Goal: Task Accomplishment & Management: Use online tool/utility

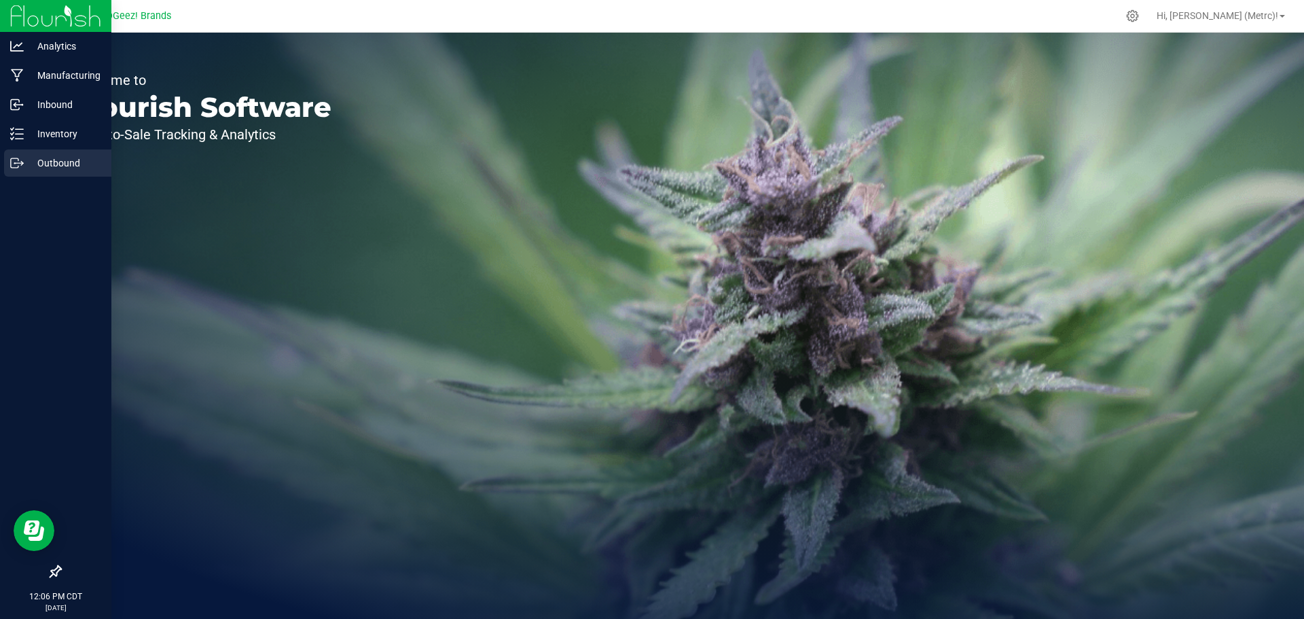
click at [43, 156] on p "Outbound" at bounding box center [64, 163] width 81 height 16
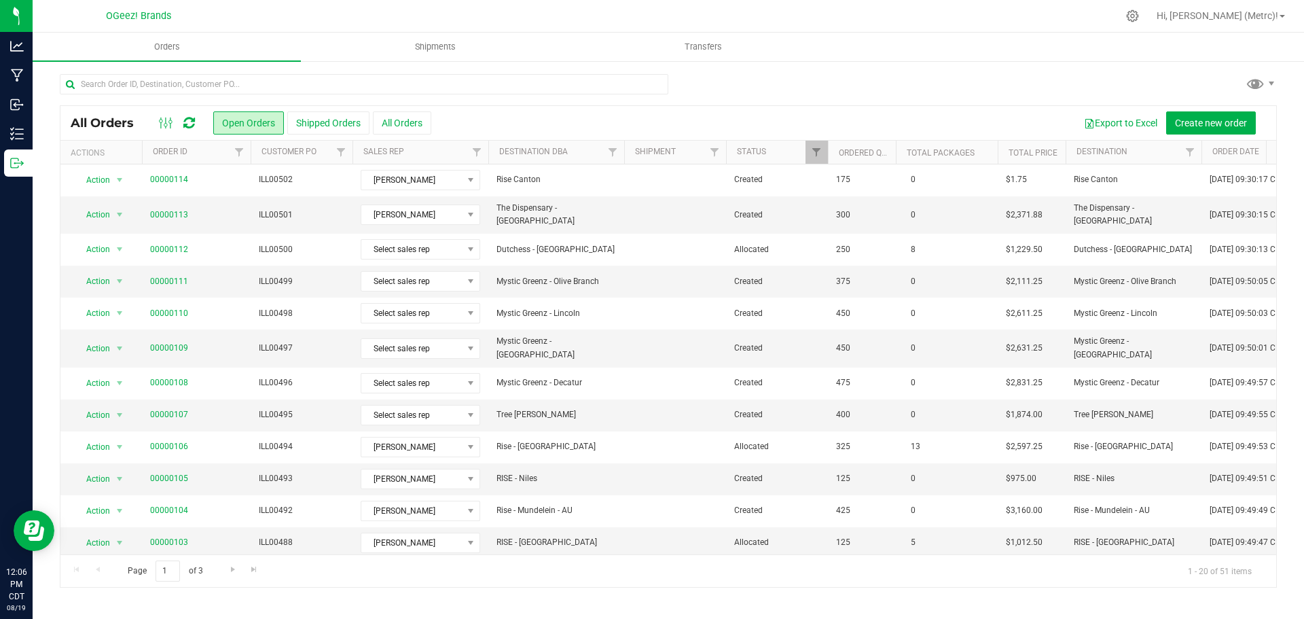
scroll to position [258, 0]
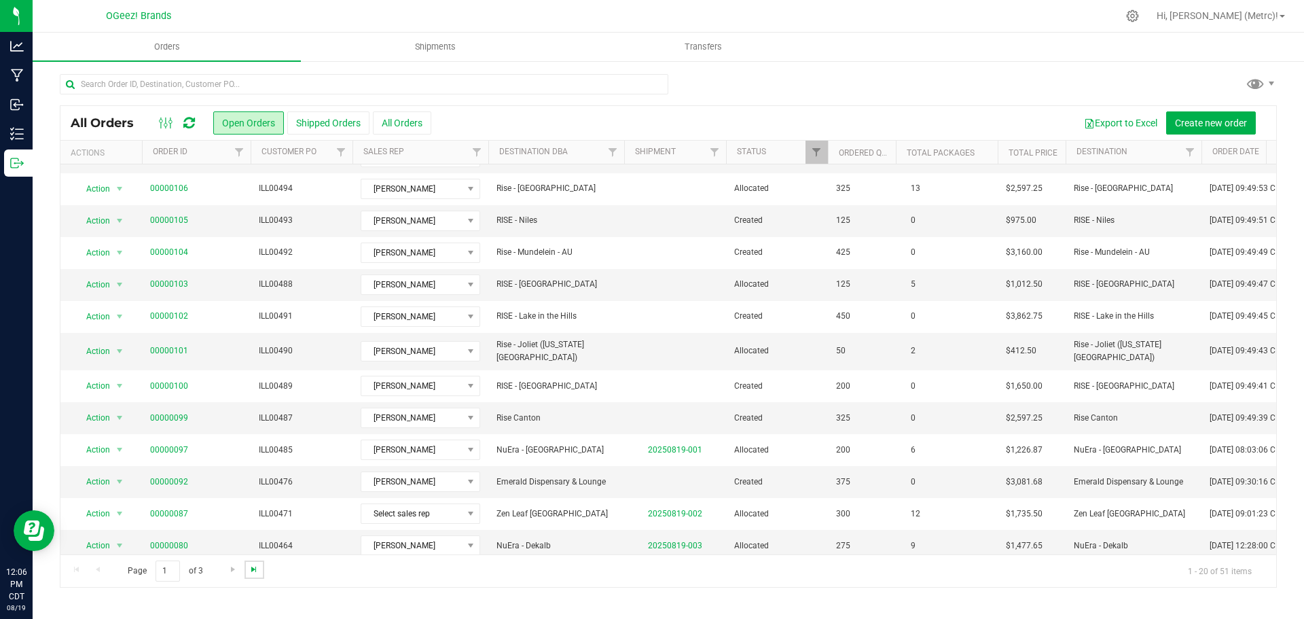
click at [251, 453] on span "Go to the last page" at bounding box center [254, 569] width 11 height 11
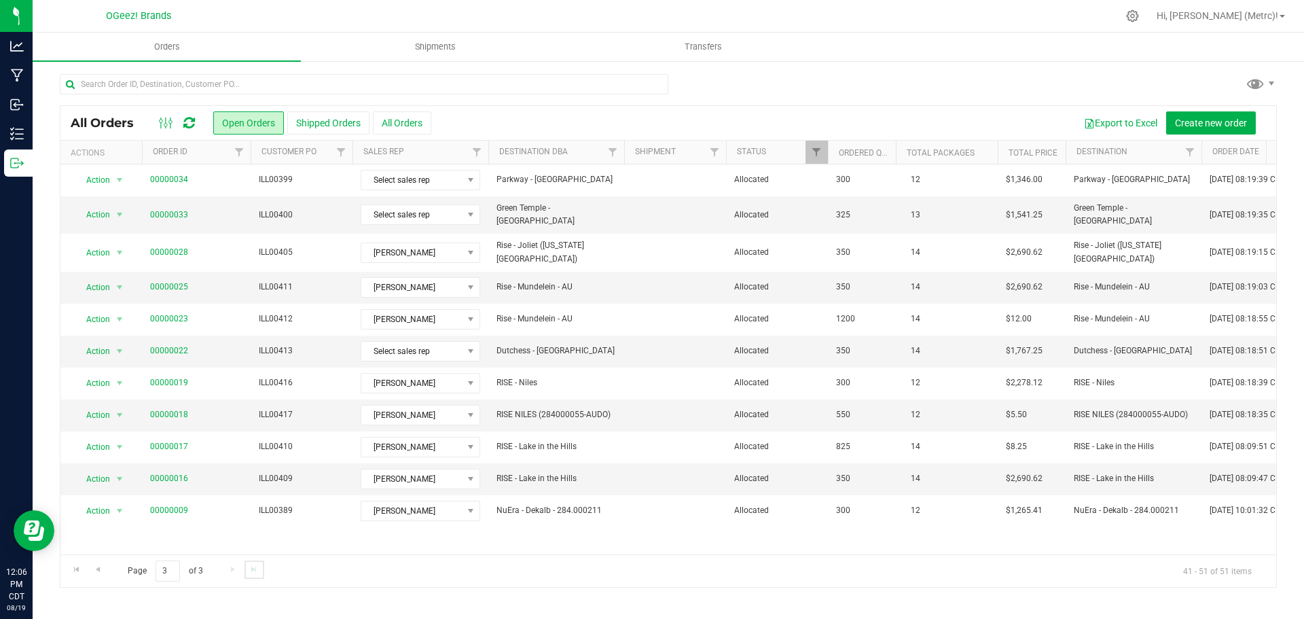
scroll to position [0, 0]
click at [160, 453] on link "00000016" at bounding box center [169, 478] width 38 height 13
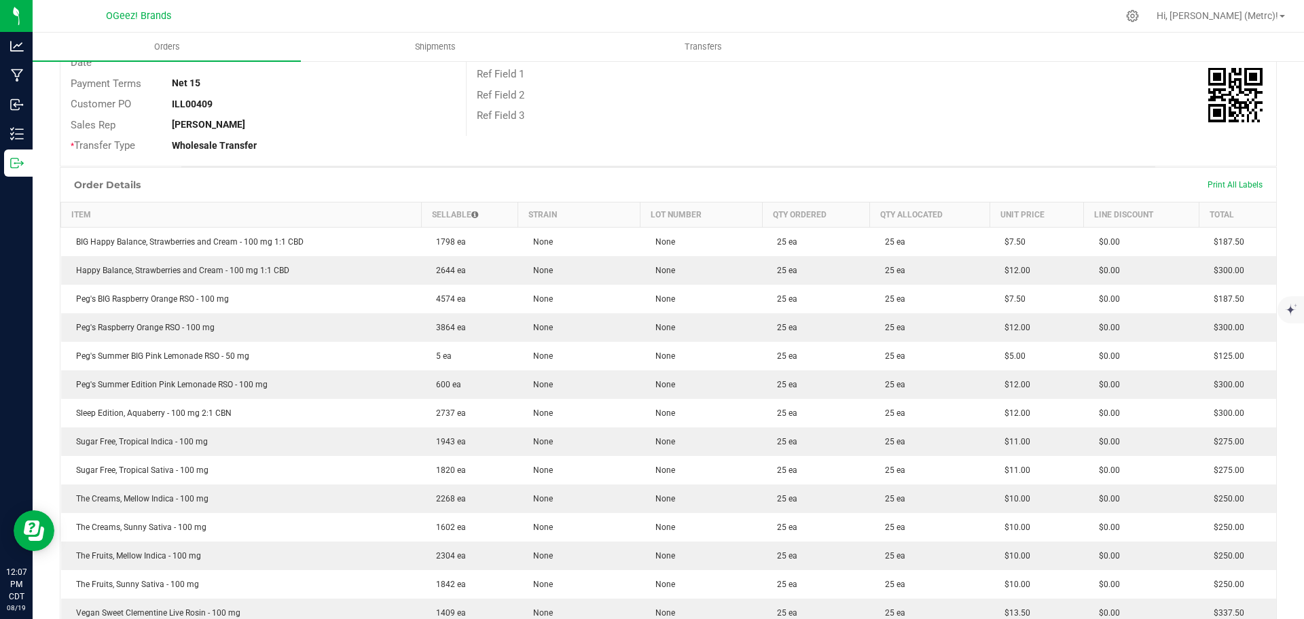
scroll to position [198, 0]
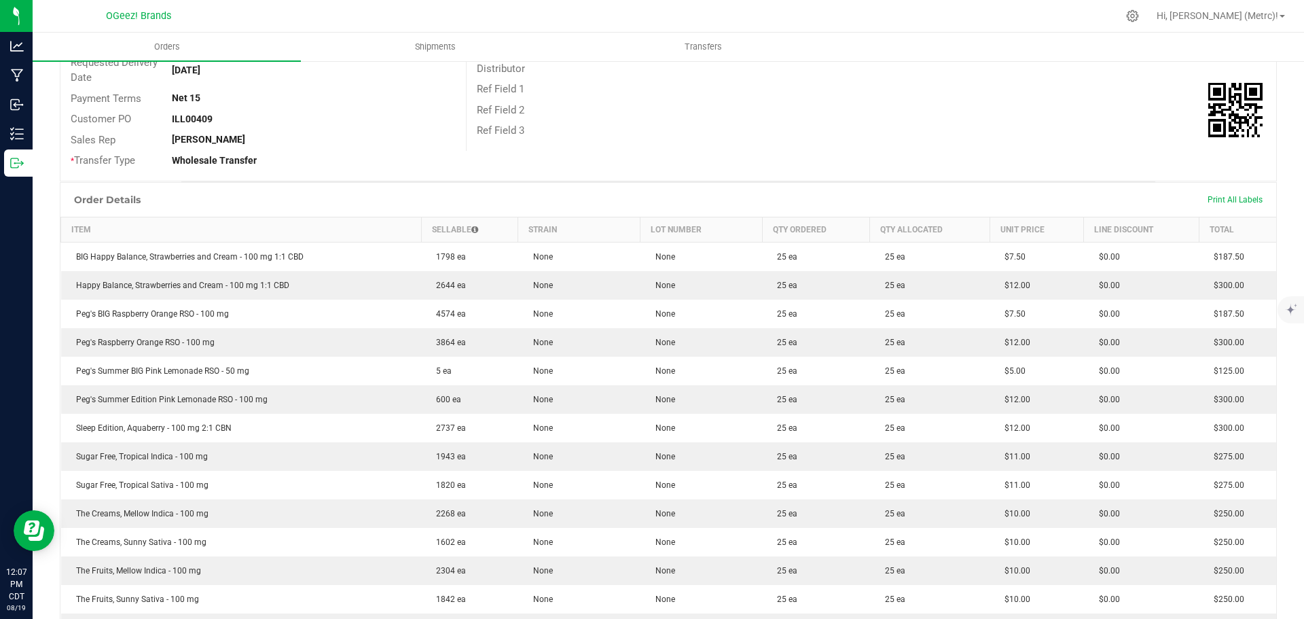
click at [703, 192] on div "Print All Labels" at bounding box center [1235, 199] width 69 height 29
click at [703, 198] on span "Print All Labels" at bounding box center [1235, 200] width 55 height 10
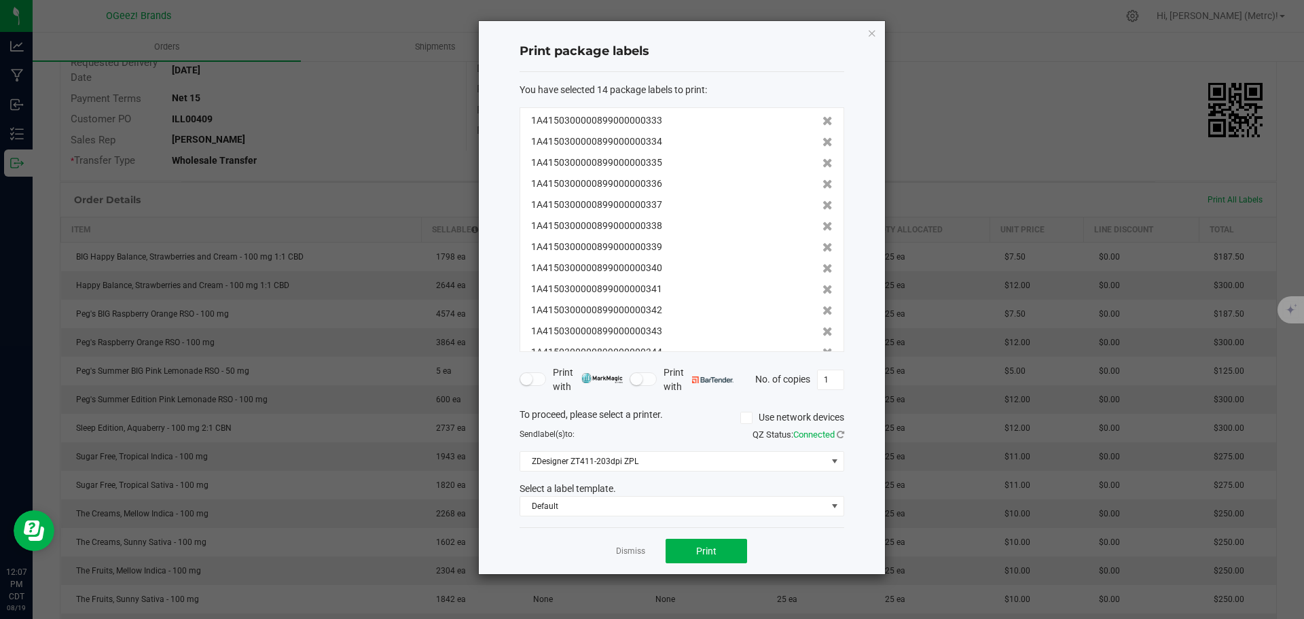
click at [660, 453] on div "Select a label template." at bounding box center [681, 489] width 345 height 14
click at [657, 453] on span "Default" at bounding box center [673, 505] width 306 height 19
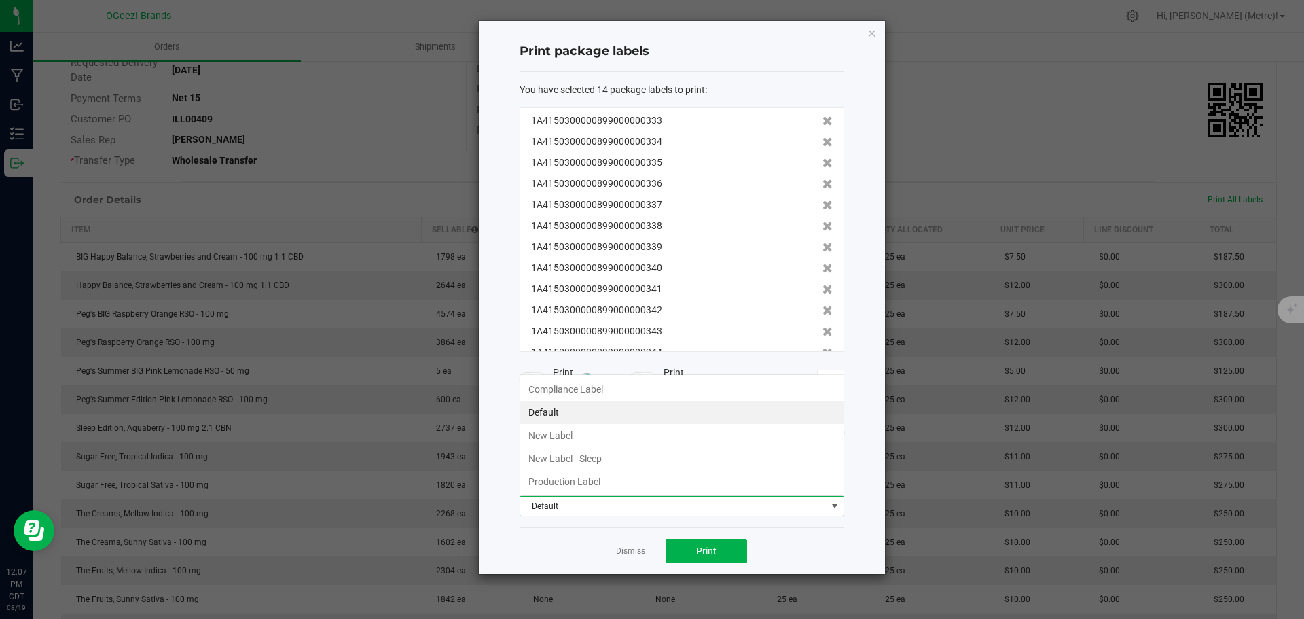
scroll to position [20, 325]
click at [657, 453] on span "Default" at bounding box center [673, 505] width 306 height 19
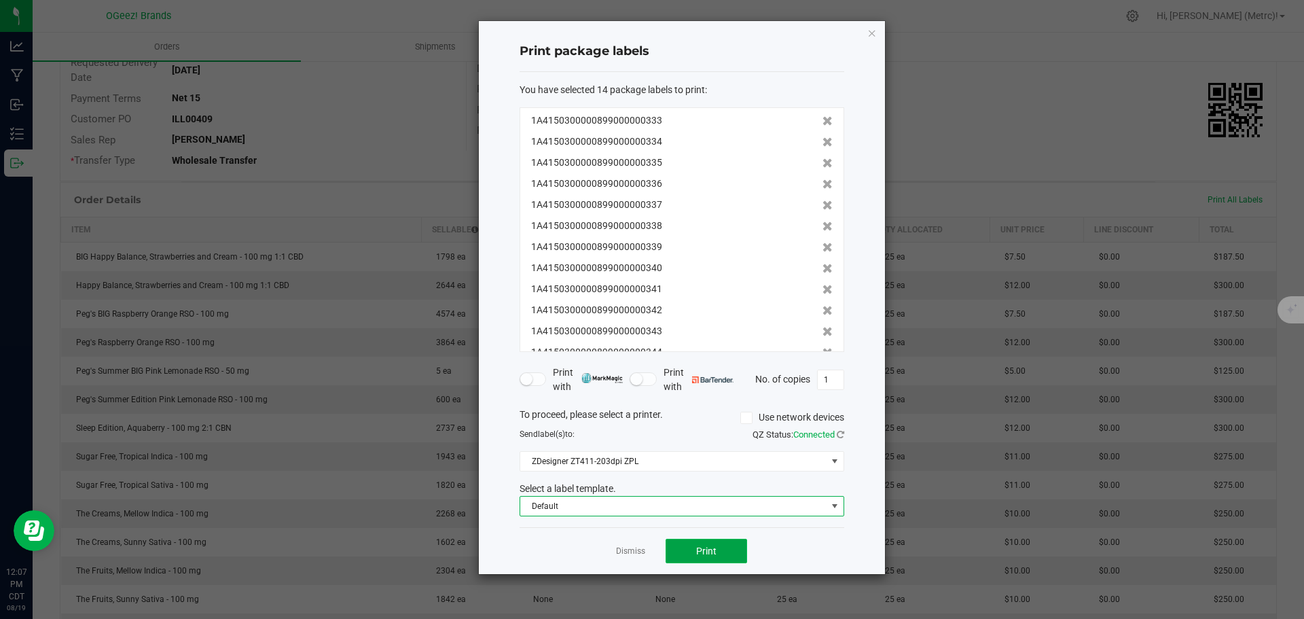
click at [703, 453] on button "Print" at bounding box center [706, 551] width 81 height 24
click at [703, 146] on icon at bounding box center [827, 142] width 10 height 10
click at [703, 158] on icon at bounding box center [827, 163] width 10 height 10
click at [703, 146] on icon at bounding box center [827, 142] width 10 height 10
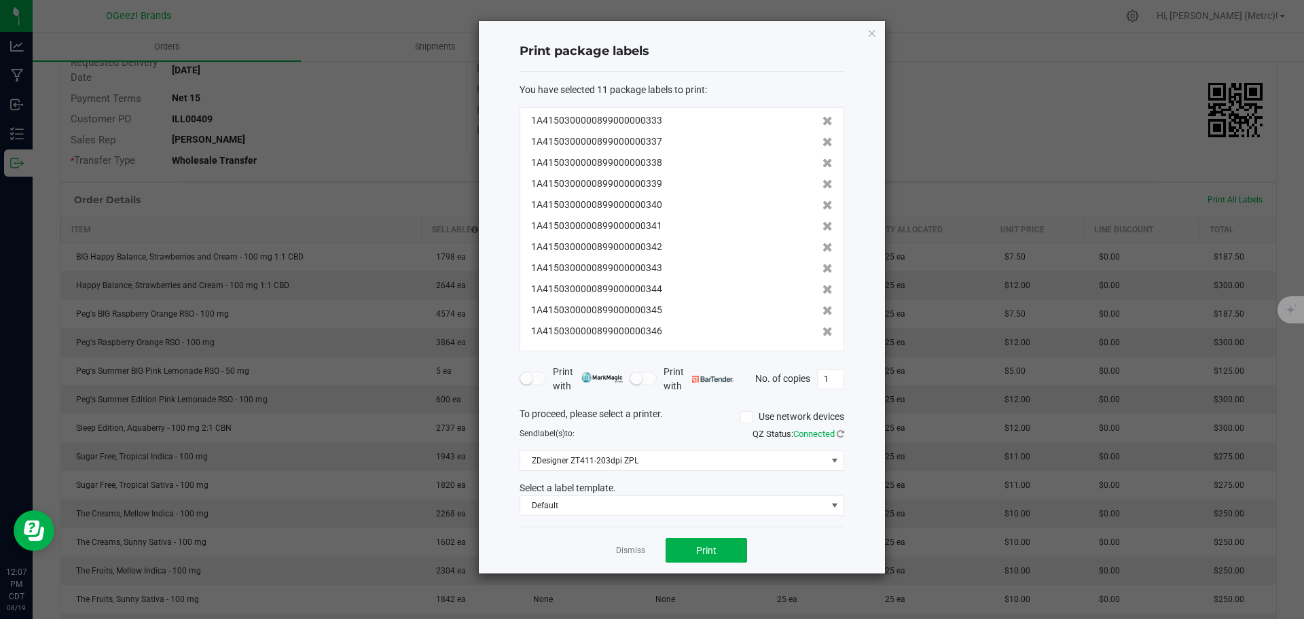
click at [703, 158] on icon at bounding box center [827, 163] width 10 height 10
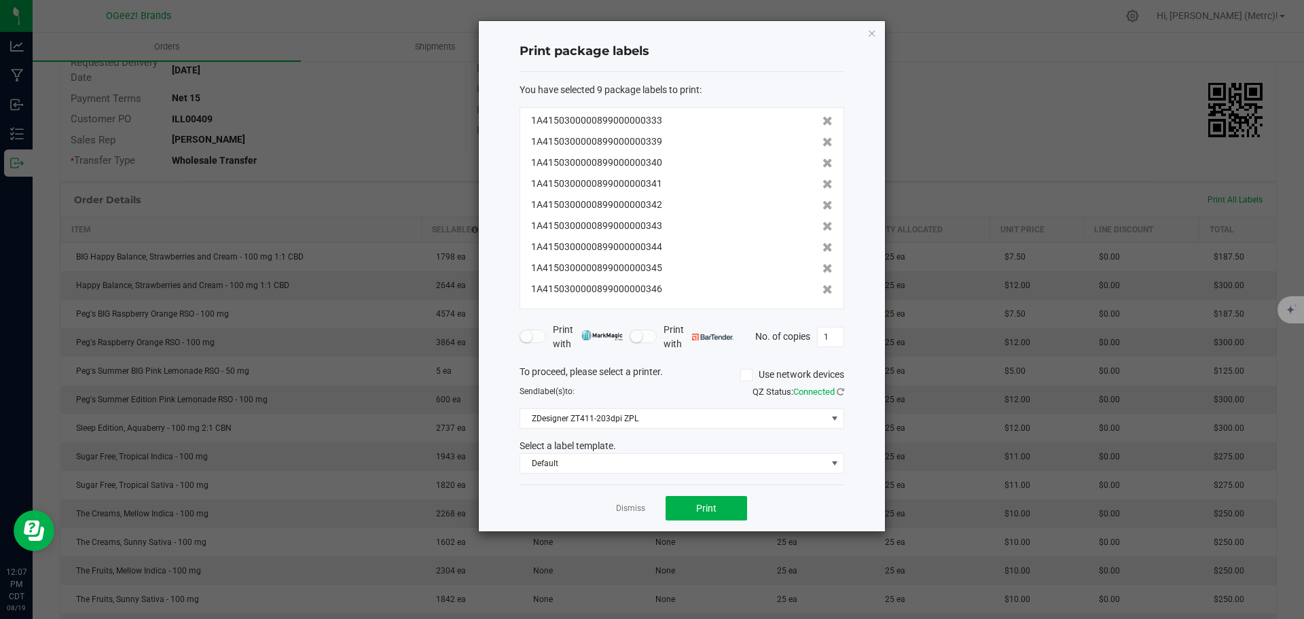
click at [703, 146] on icon at bounding box center [827, 142] width 10 height 10
click at [703, 158] on icon at bounding box center [827, 163] width 10 height 10
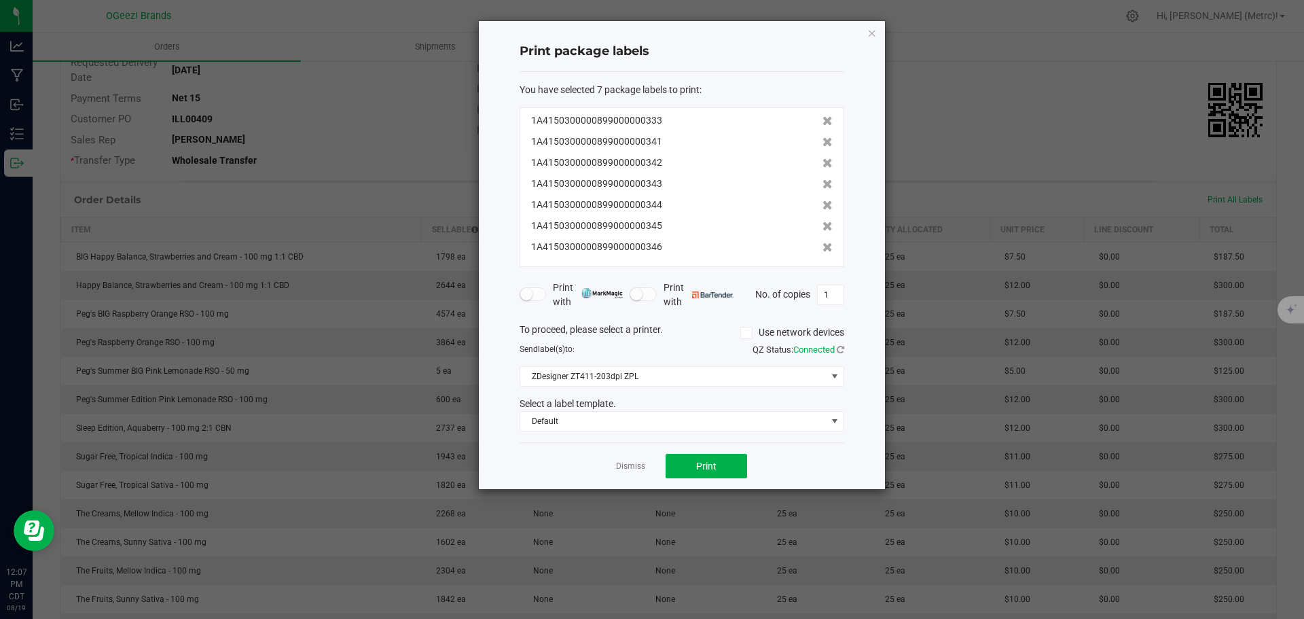
click at [703, 146] on icon at bounding box center [827, 142] width 10 height 10
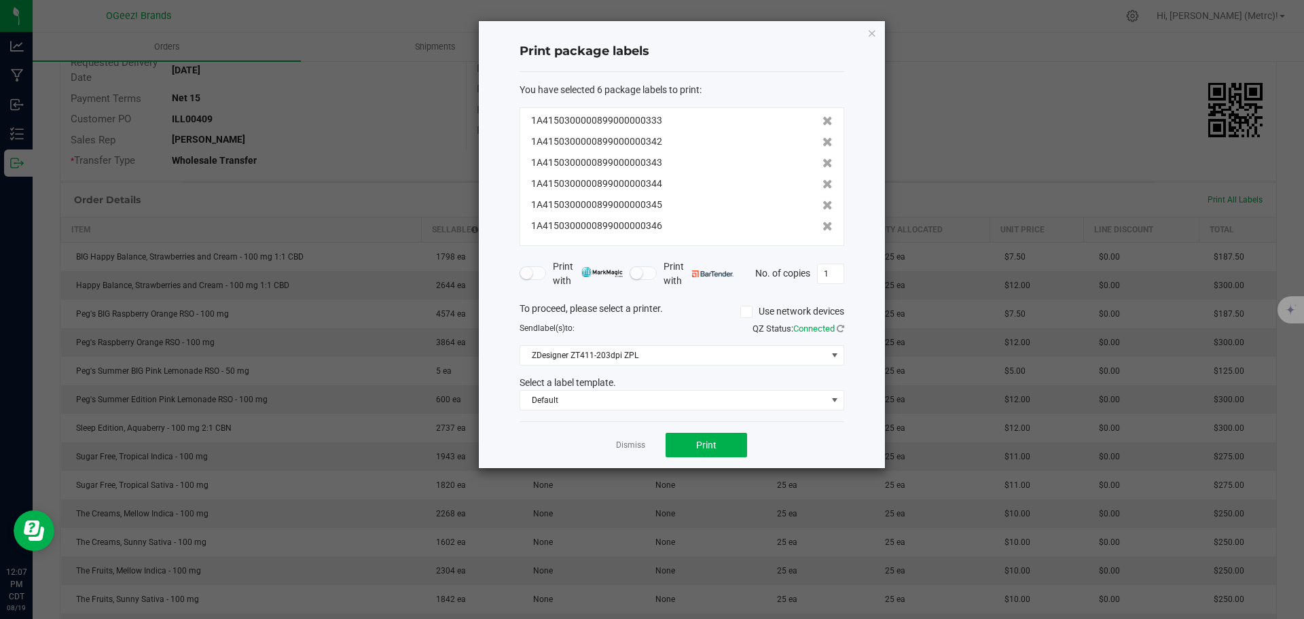
click at [703, 146] on icon at bounding box center [827, 142] width 10 height 10
click at [703, 158] on icon at bounding box center [827, 163] width 10 height 10
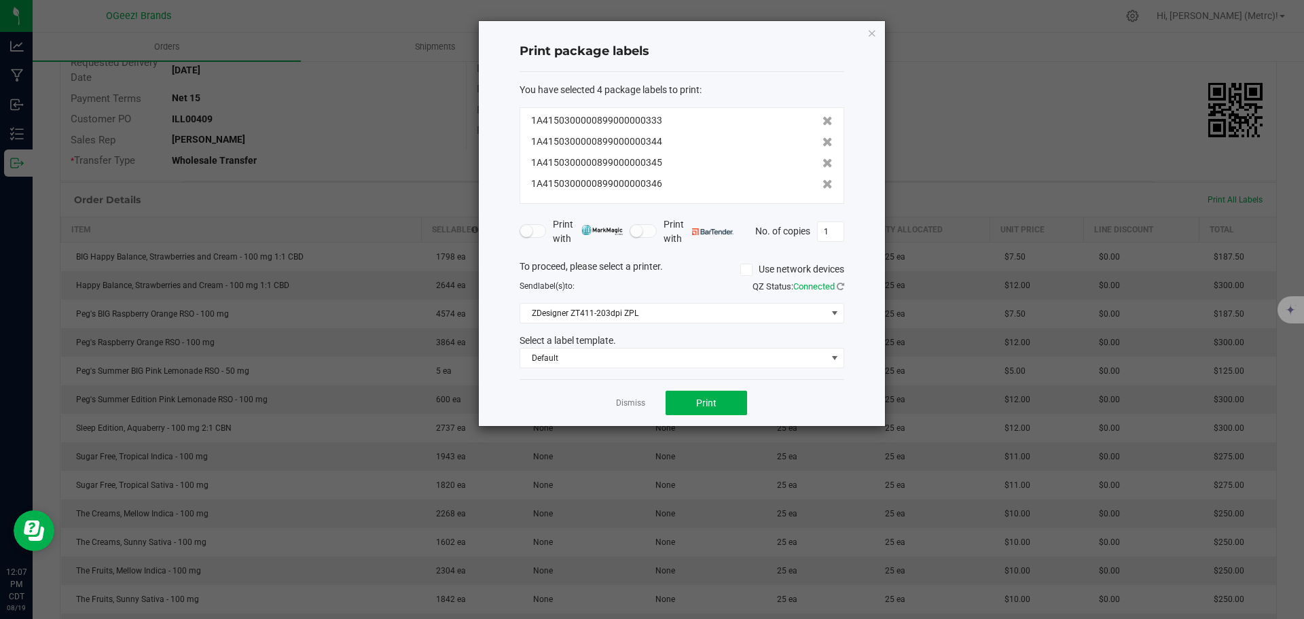
click at [703, 146] on icon at bounding box center [827, 142] width 10 height 10
click at [703, 158] on icon at bounding box center [827, 163] width 10 height 10
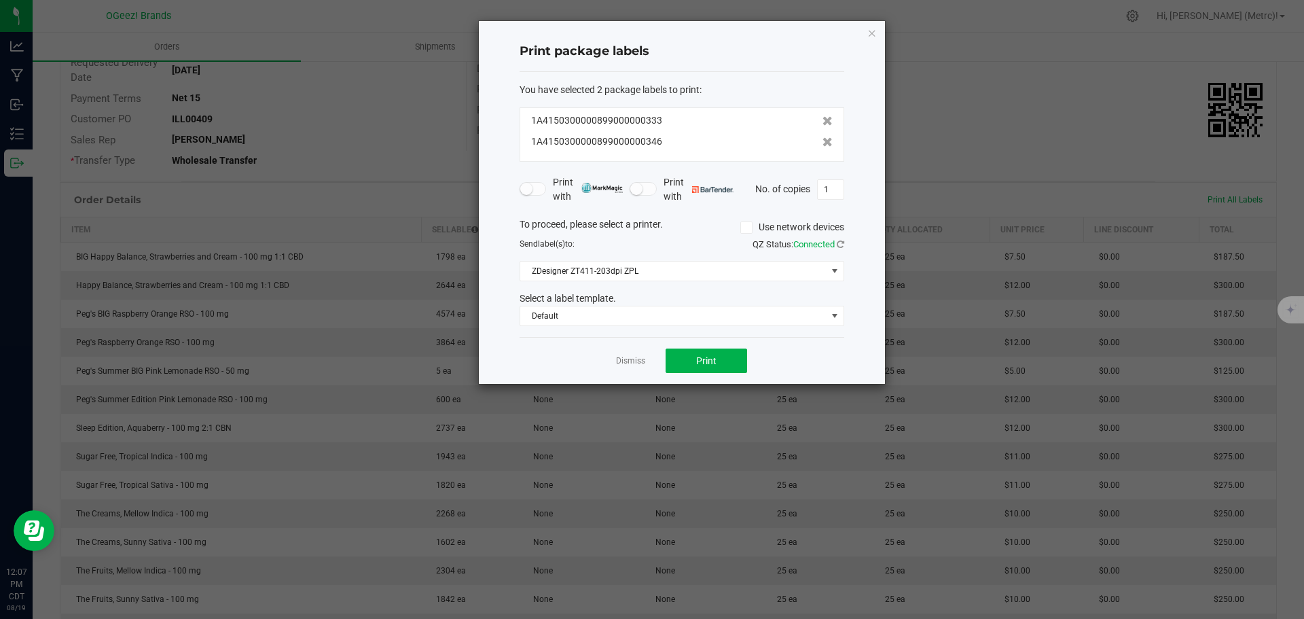
click at [703, 146] on icon at bounding box center [827, 142] width 10 height 10
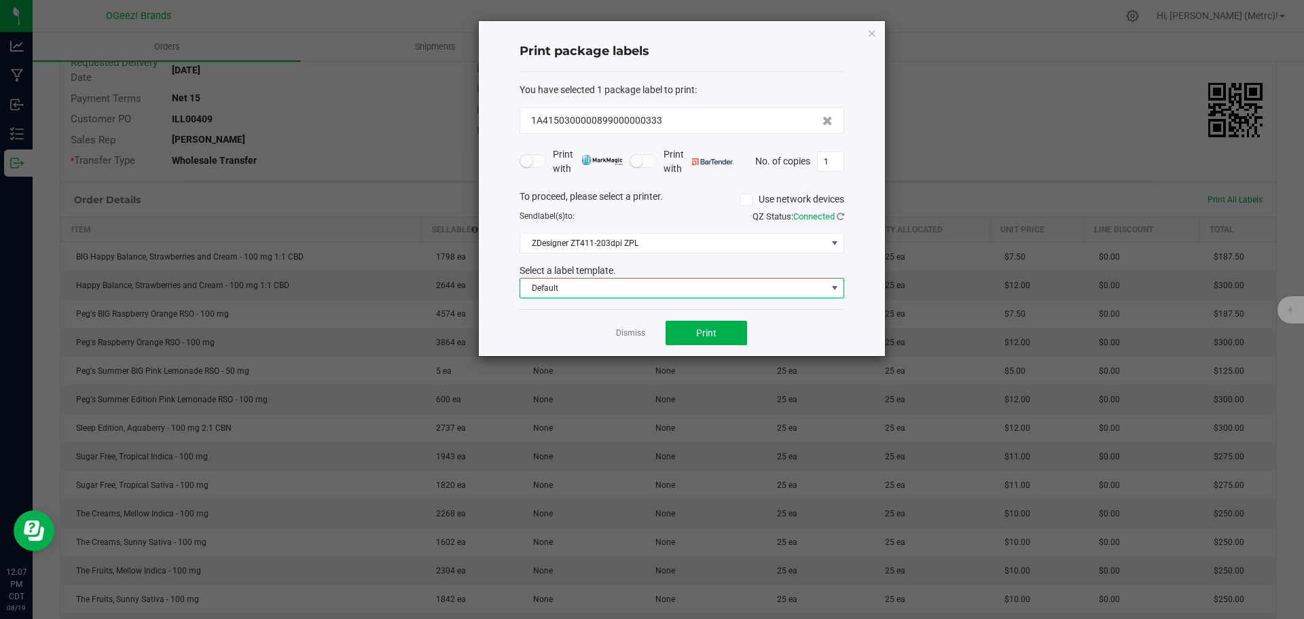
click at [703, 278] on span "Default" at bounding box center [673, 287] width 306 height 19
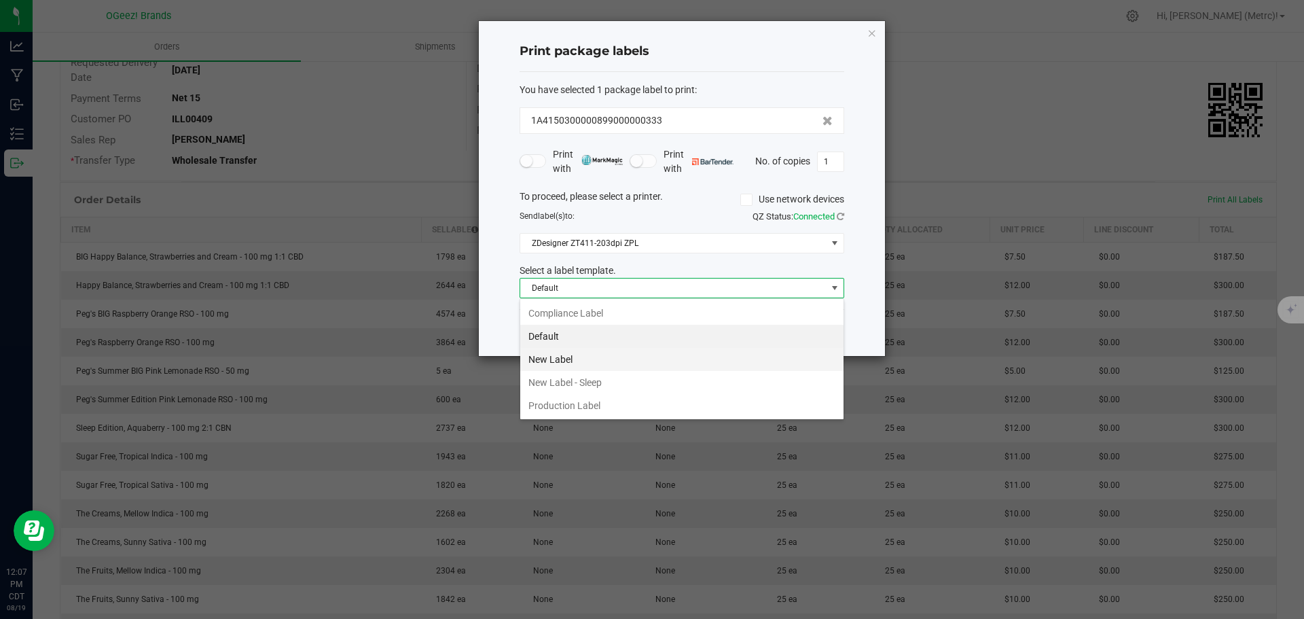
click at [703, 358] on li "New Label" at bounding box center [681, 359] width 323 height 23
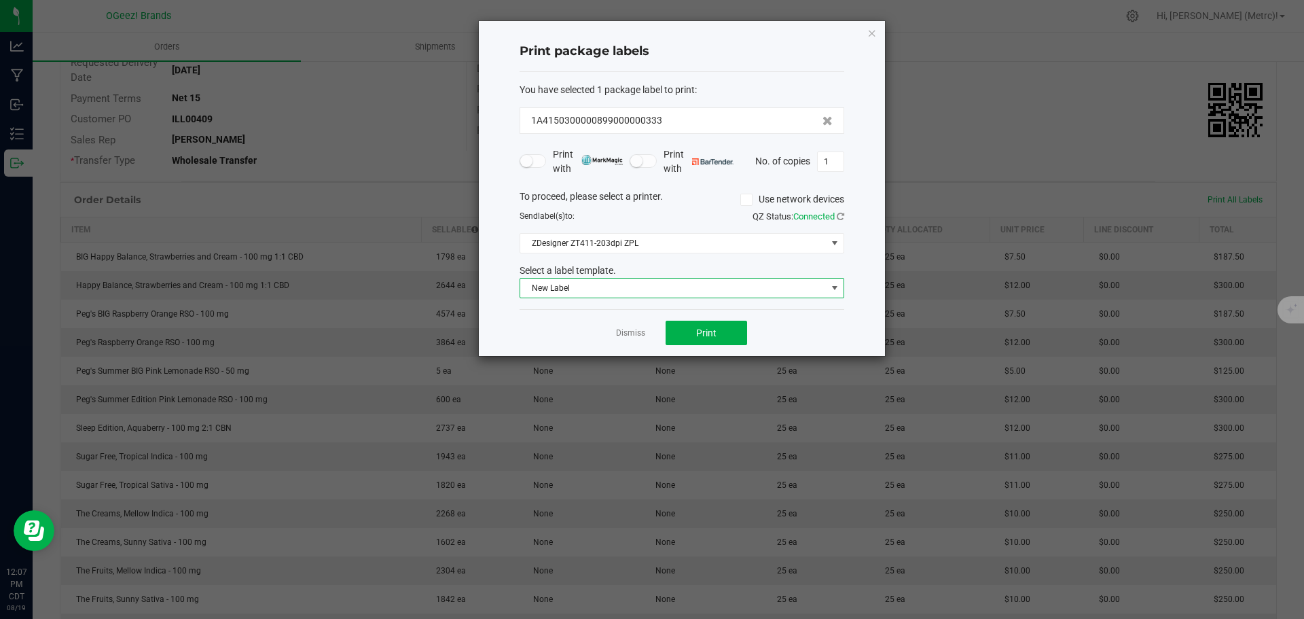
click at [703, 346] on div "Dismiss Print" at bounding box center [682, 332] width 325 height 47
click at [703, 343] on button "Print" at bounding box center [706, 333] width 81 height 24
click at [703, 120] on icon at bounding box center [827, 121] width 10 height 10
click at [703, 32] on div "Print package labels You have selected 0 package labels to print : No tags foun…" at bounding box center [682, 188] width 406 height 335
click at [703, 30] on icon "button" at bounding box center [872, 32] width 10 height 16
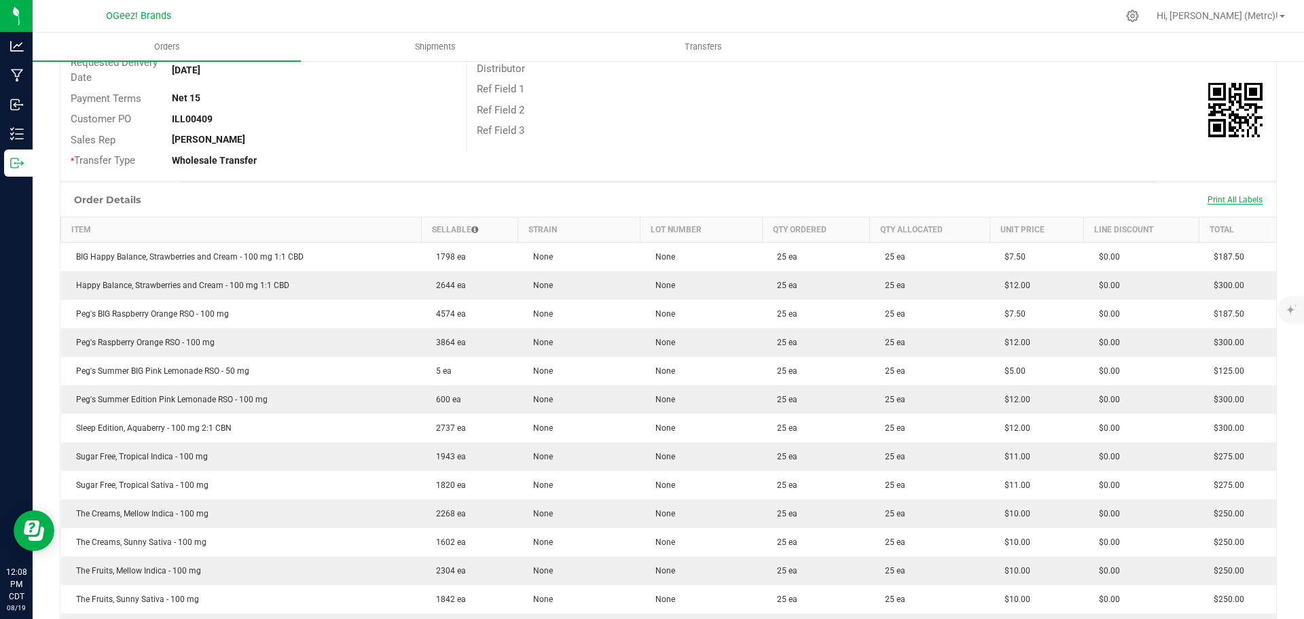
click at [703, 202] on span "Print All Labels" at bounding box center [1235, 200] width 55 height 10
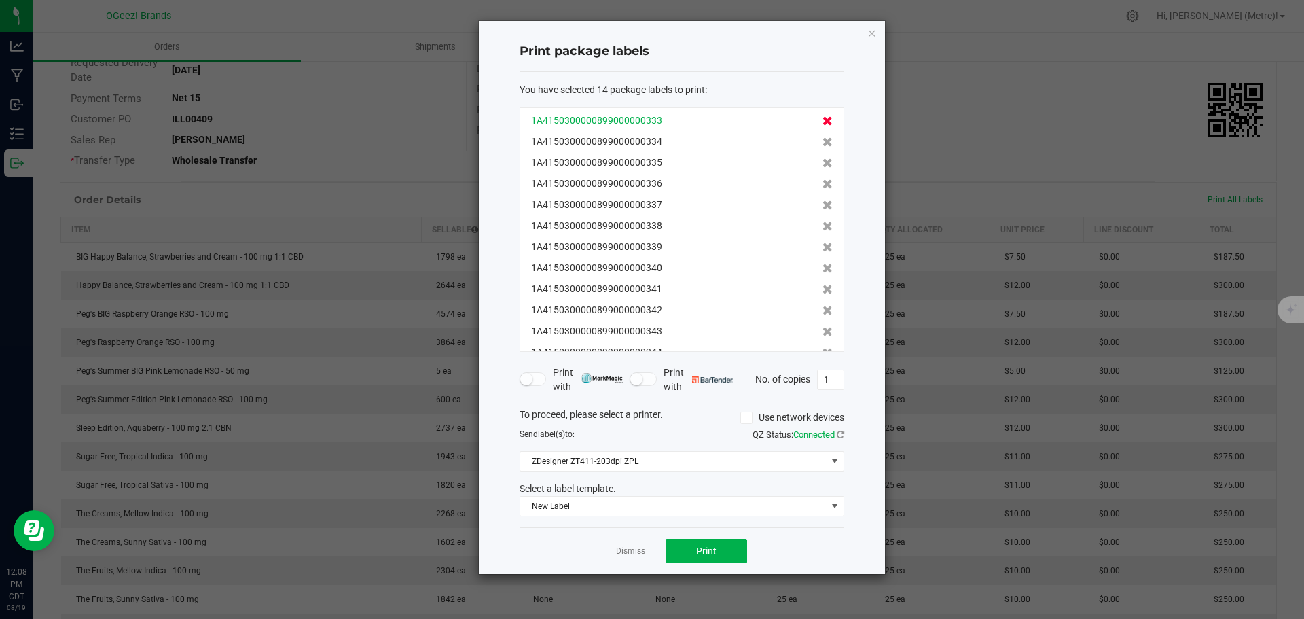
click at [703, 126] on icon at bounding box center [827, 121] width 10 height 10
click at [703, 137] on icon at bounding box center [827, 142] width 10 height 10
click at [703, 126] on icon at bounding box center [827, 121] width 10 height 10
click at [703, 137] on icon at bounding box center [827, 142] width 10 height 10
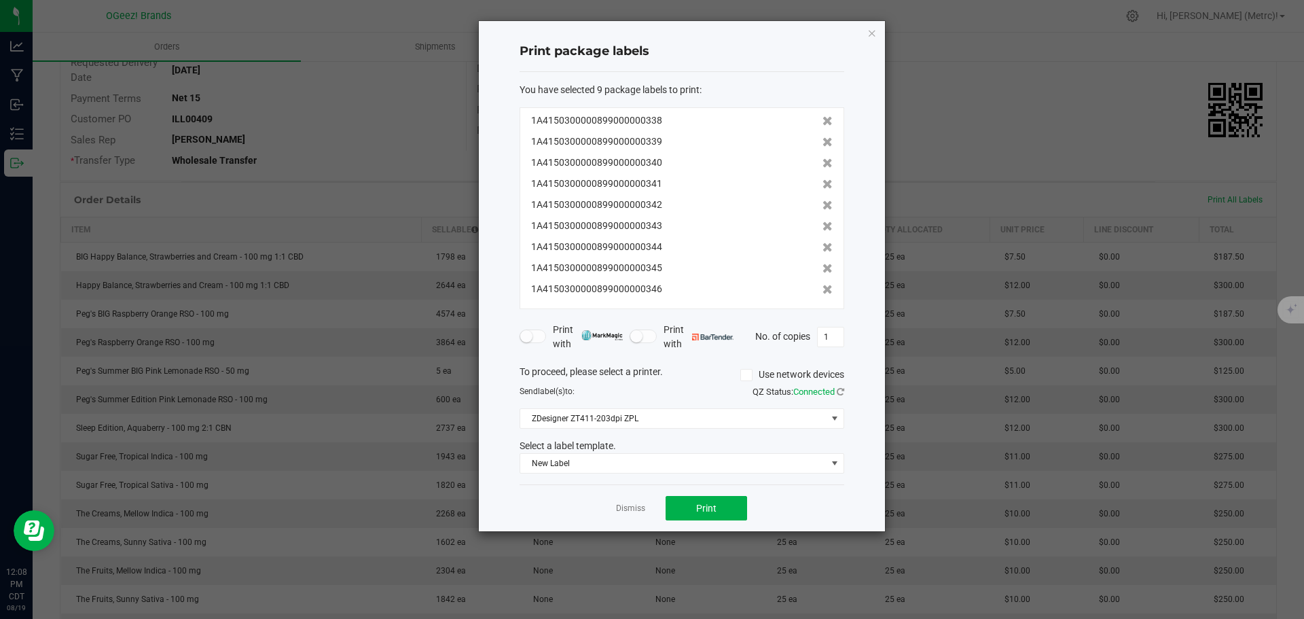
click at [703, 126] on icon at bounding box center [827, 121] width 10 height 10
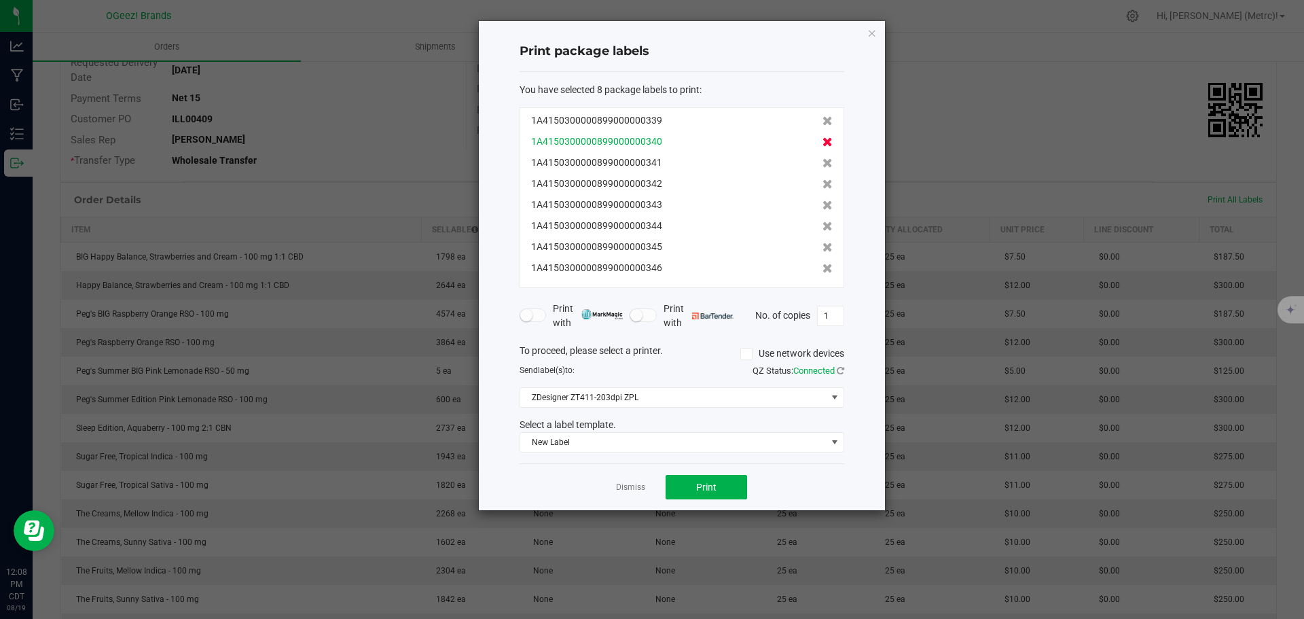
click at [703, 141] on icon at bounding box center [827, 142] width 10 height 10
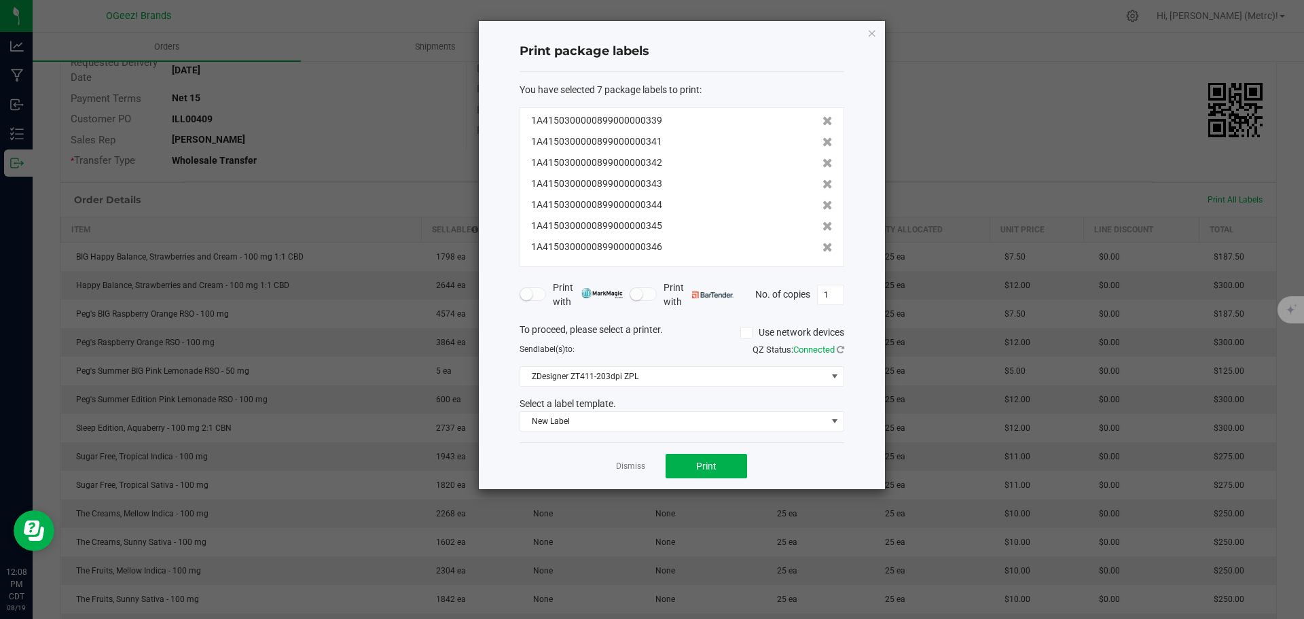
click at [703, 141] on icon at bounding box center [827, 142] width 10 height 10
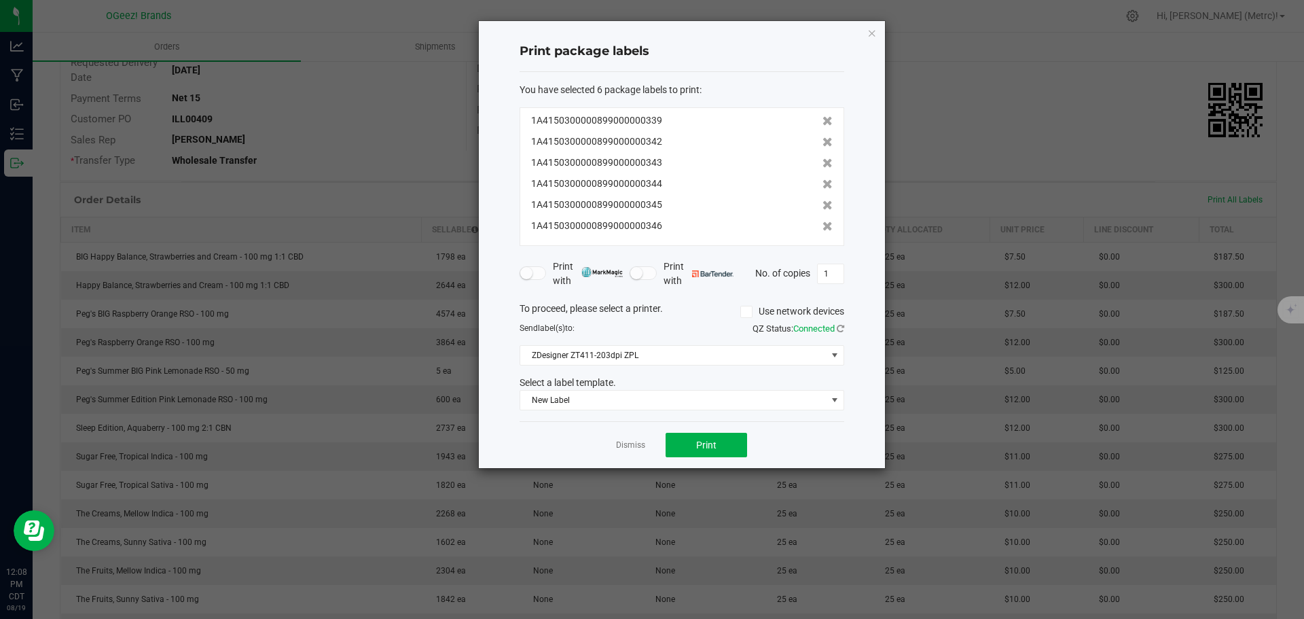
click at [703, 141] on icon at bounding box center [827, 142] width 10 height 10
click at [703, 158] on icon at bounding box center [827, 163] width 10 height 10
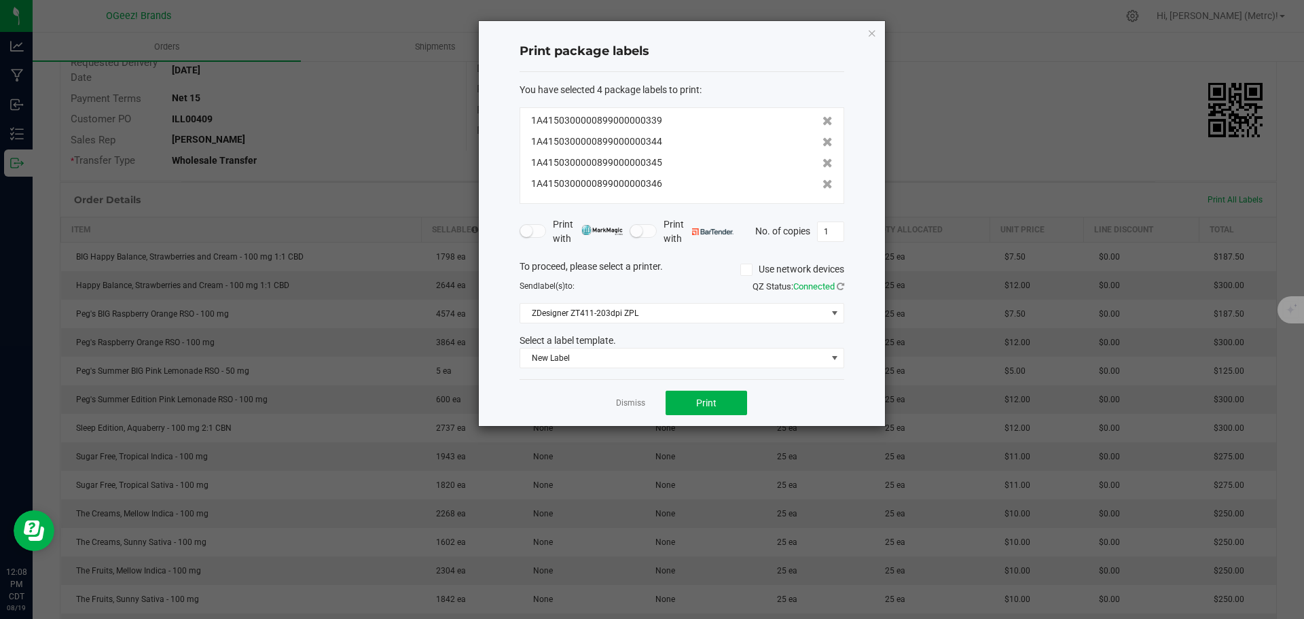
click at [703, 141] on icon at bounding box center [827, 142] width 10 height 10
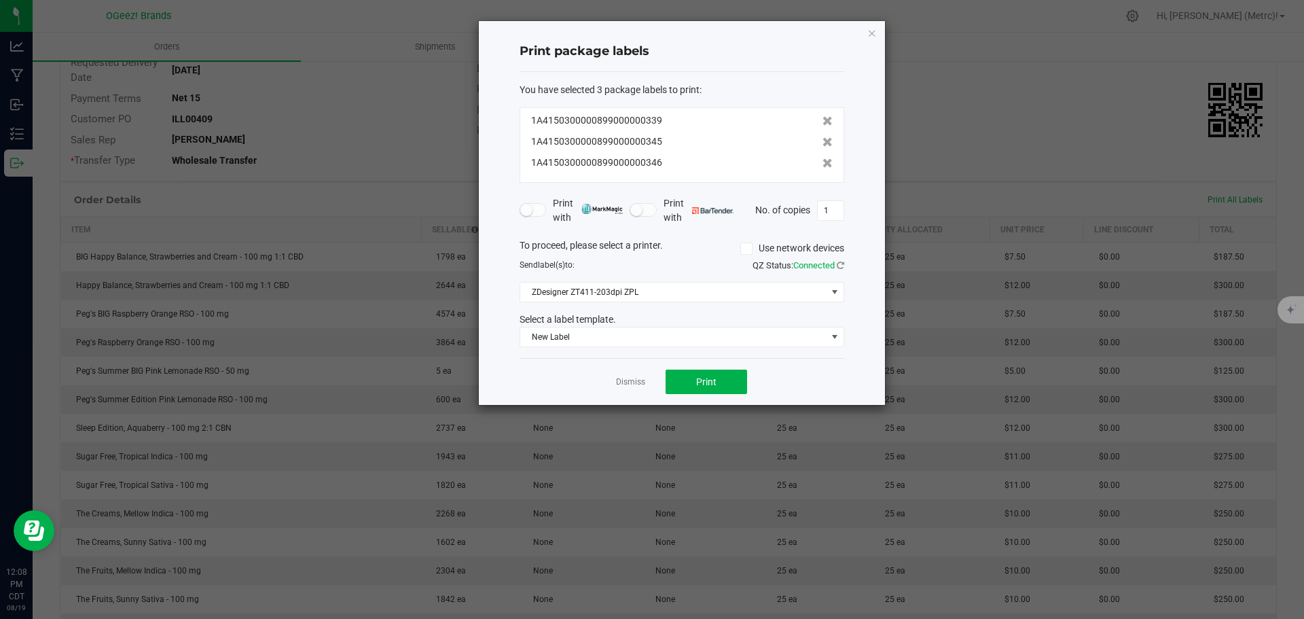
click at [703, 141] on icon at bounding box center [827, 142] width 10 height 10
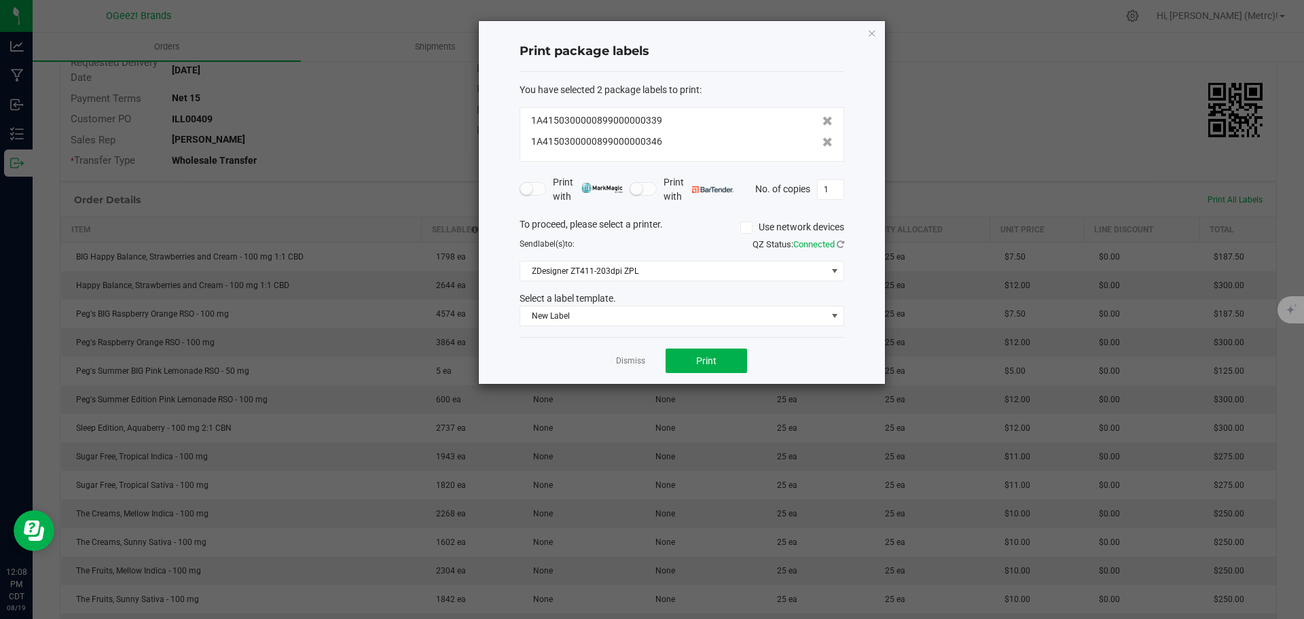
click at [703, 141] on icon at bounding box center [827, 142] width 10 height 10
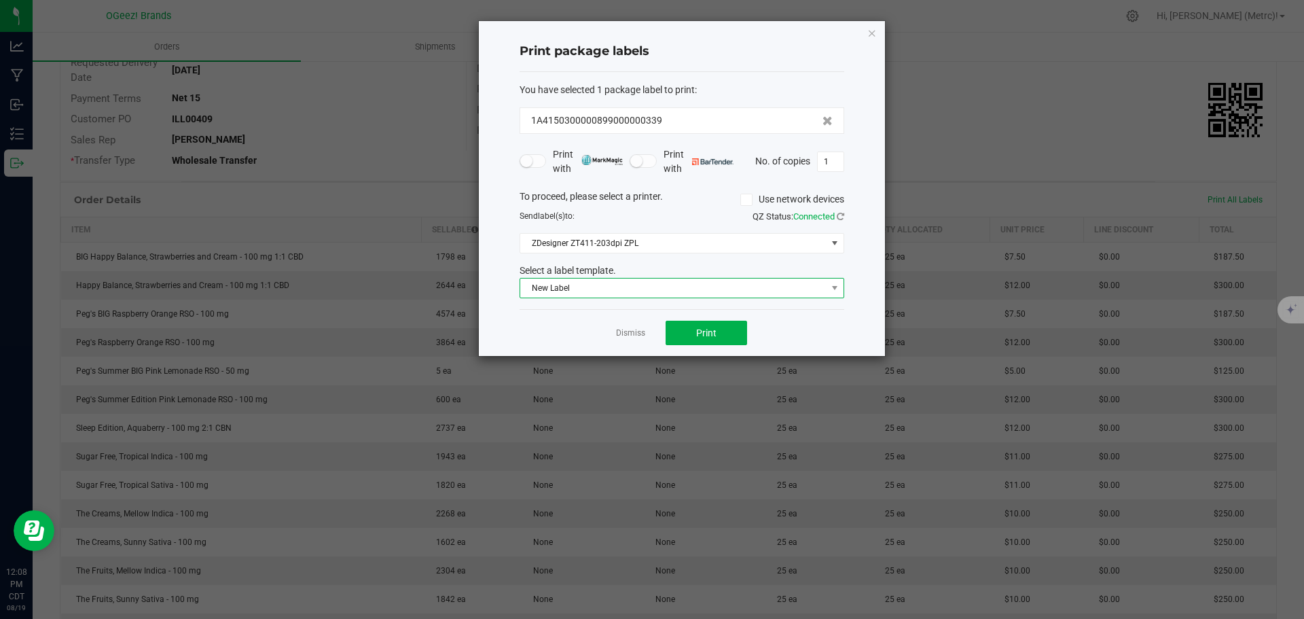
click at [703, 287] on span "New Label" at bounding box center [673, 287] width 306 height 19
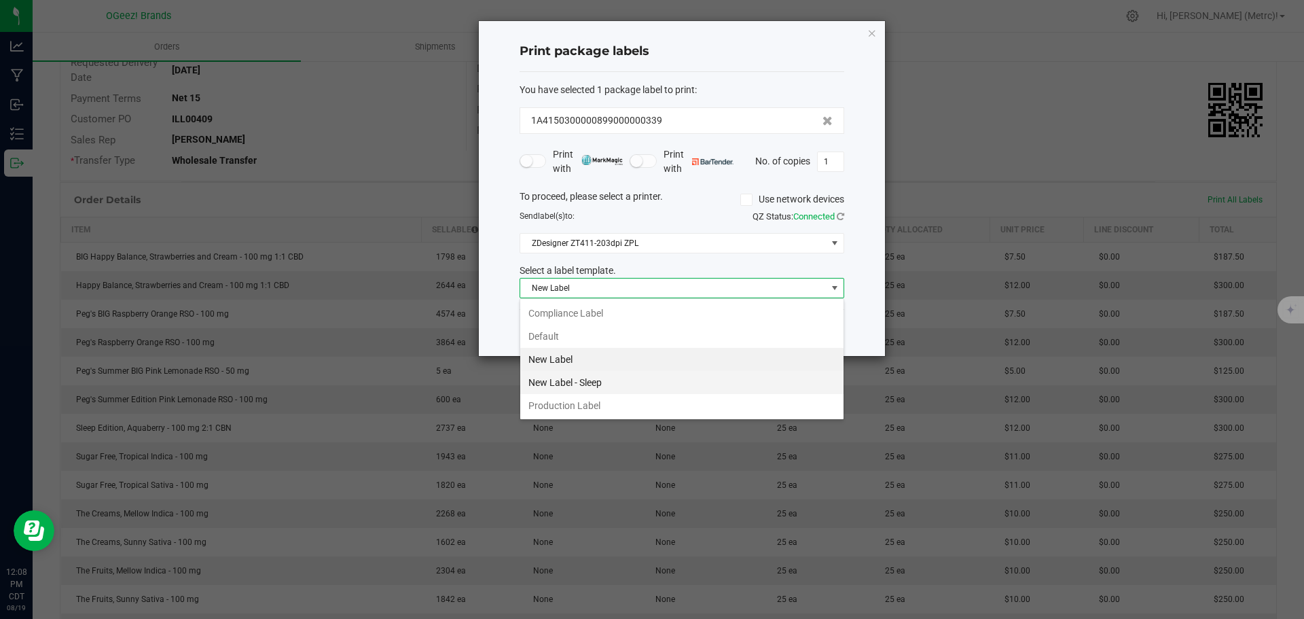
click at [690, 382] on li "New Label - Sleep" at bounding box center [681, 382] width 323 height 23
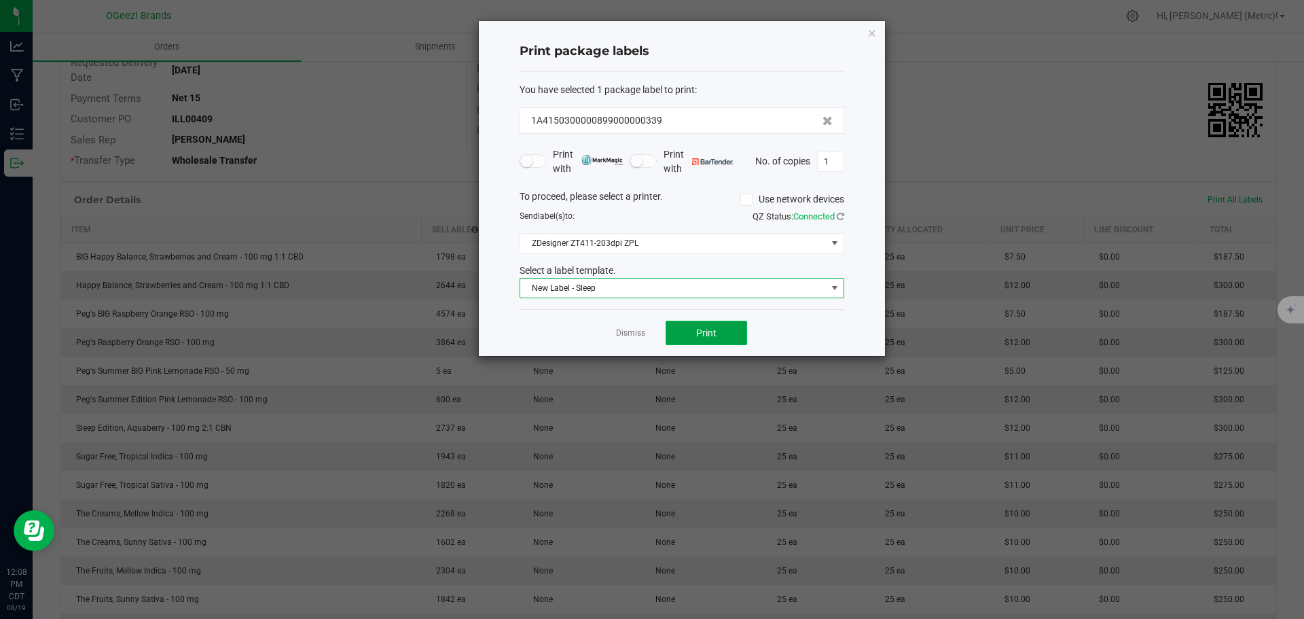
click at [688, 335] on button "Print" at bounding box center [706, 333] width 81 height 24
click at [703, 31] on icon "button" at bounding box center [872, 32] width 10 height 16
